Goal: Find specific page/section: Find specific page/section

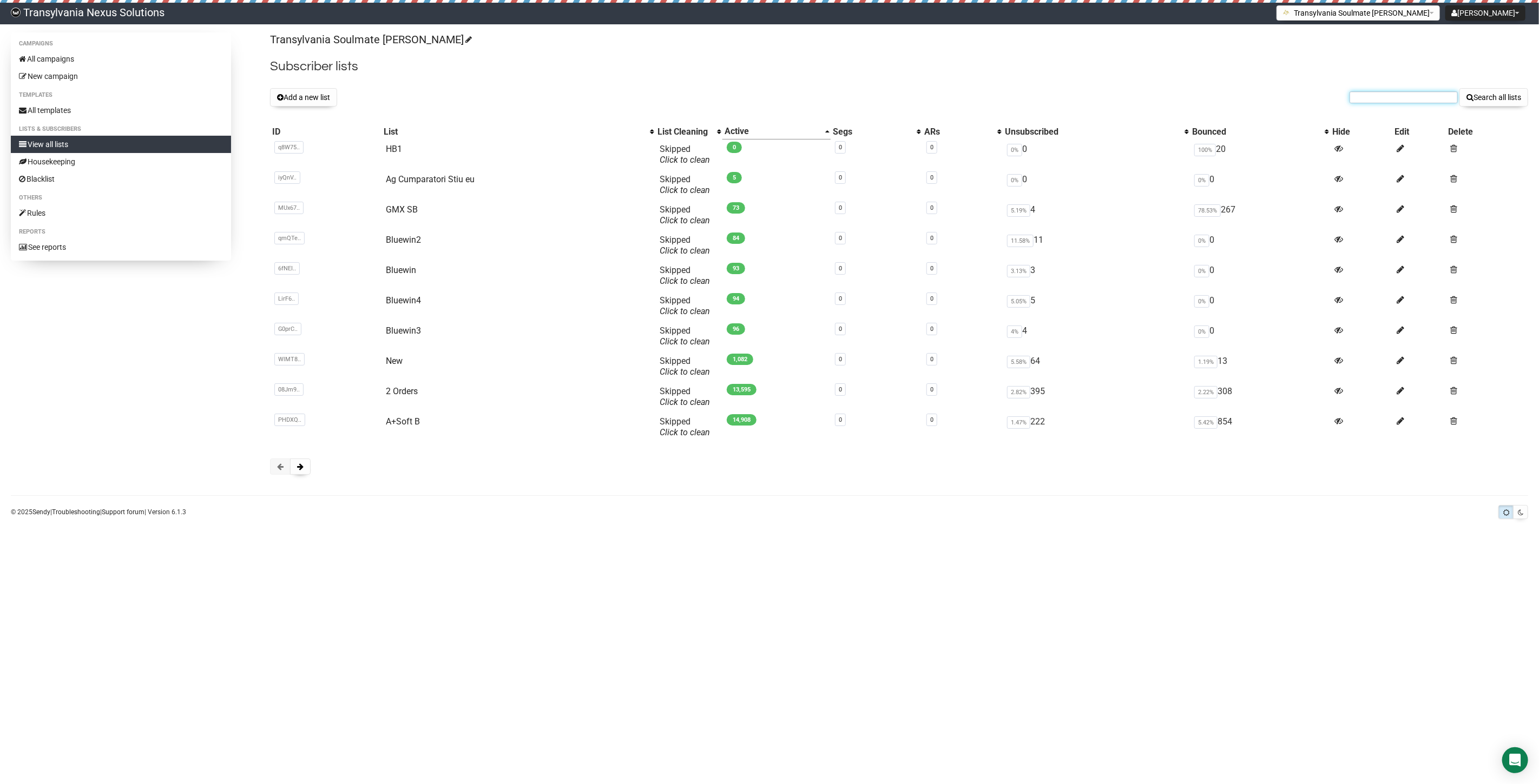
click at [1399, 99] on input "text" at bounding box center [1403, 97] width 108 height 12
paste input "lizy19@gmx.de"
type input "lizy19@gmx.de"
click at [1522, 92] on button "Search all lists" at bounding box center [1493, 97] width 68 height 19
click at [41, 109] on link "All templates" at bounding box center [121, 111] width 220 height 18
